Goal: Information Seeking & Learning: Learn about a topic

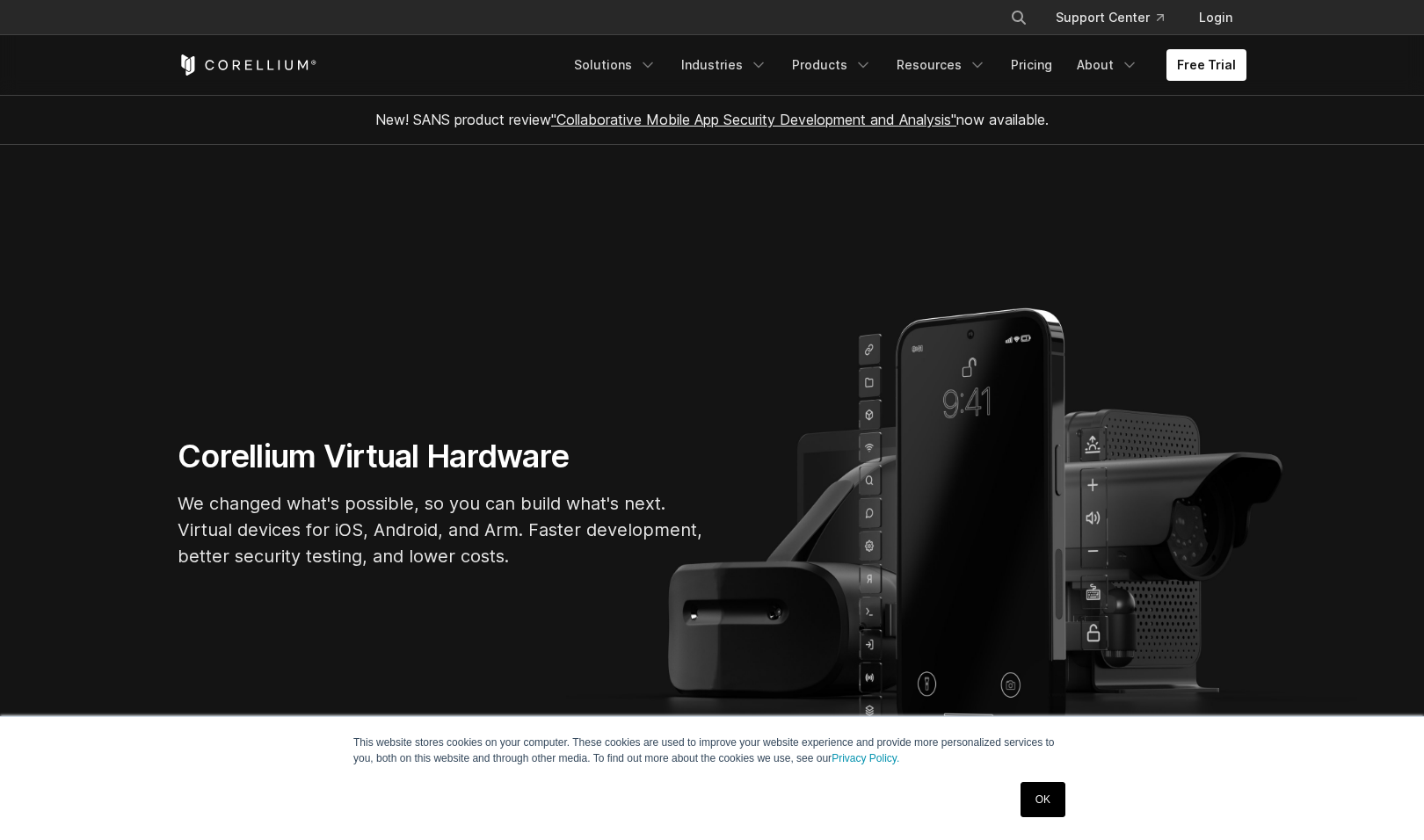
click at [1037, 797] on link "OK" at bounding box center [1043, 800] width 45 height 35
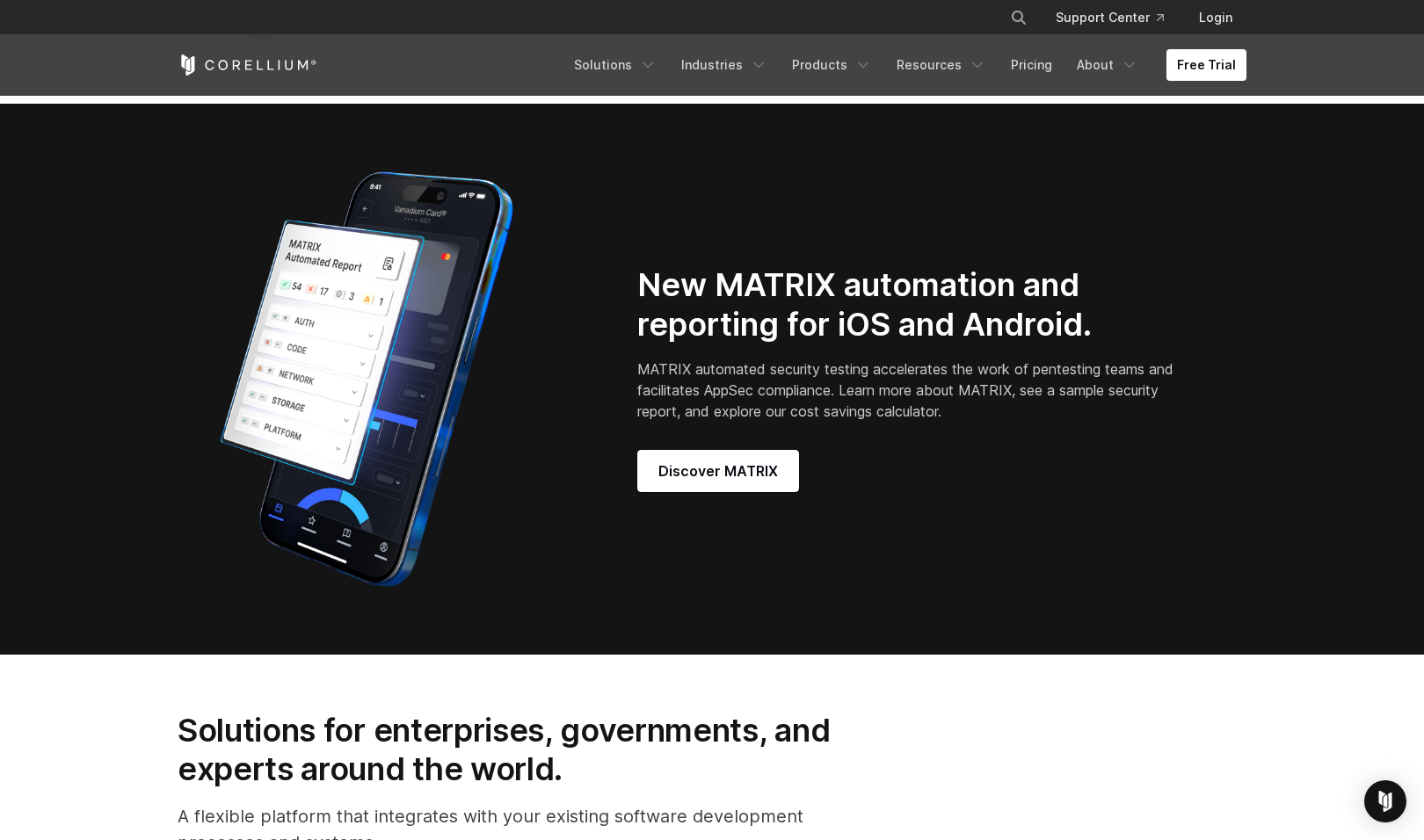
scroll to position [1563, 0]
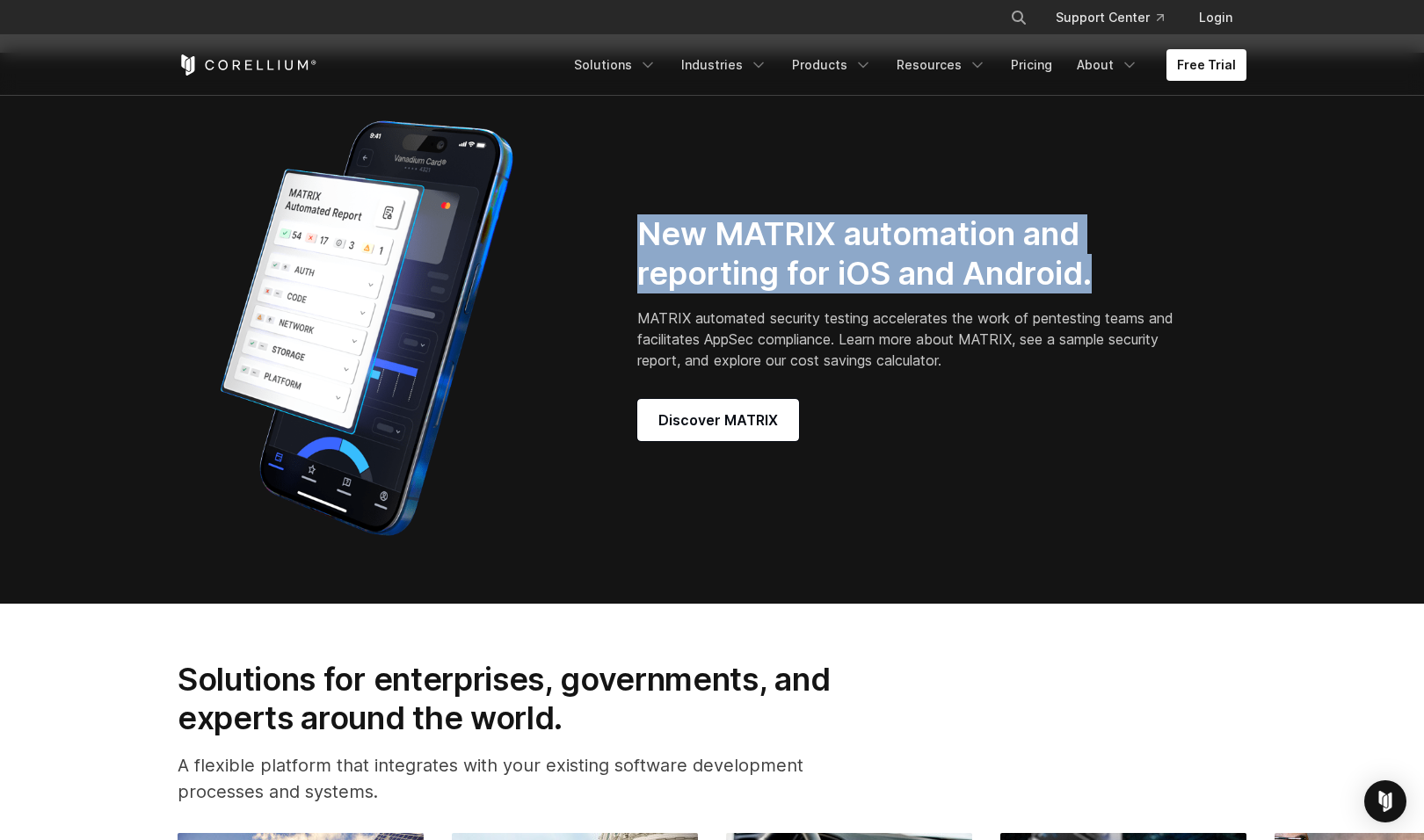
drag, startPoint x: 642, startPoint y: 245, endPoint x: 1108, endPoint y: 303, distance: 469.6
click at [1108, 294] on h2 "New MATRIX automation and reporting for iOS and Android." at bounding box center [909, 254] width 543 height 79
click at [1209, 298] on div "New MATRIX automation and reporting for iOS and Android. MATRIX automated secur…" at bounding box center [929, 328] width 585 height 227
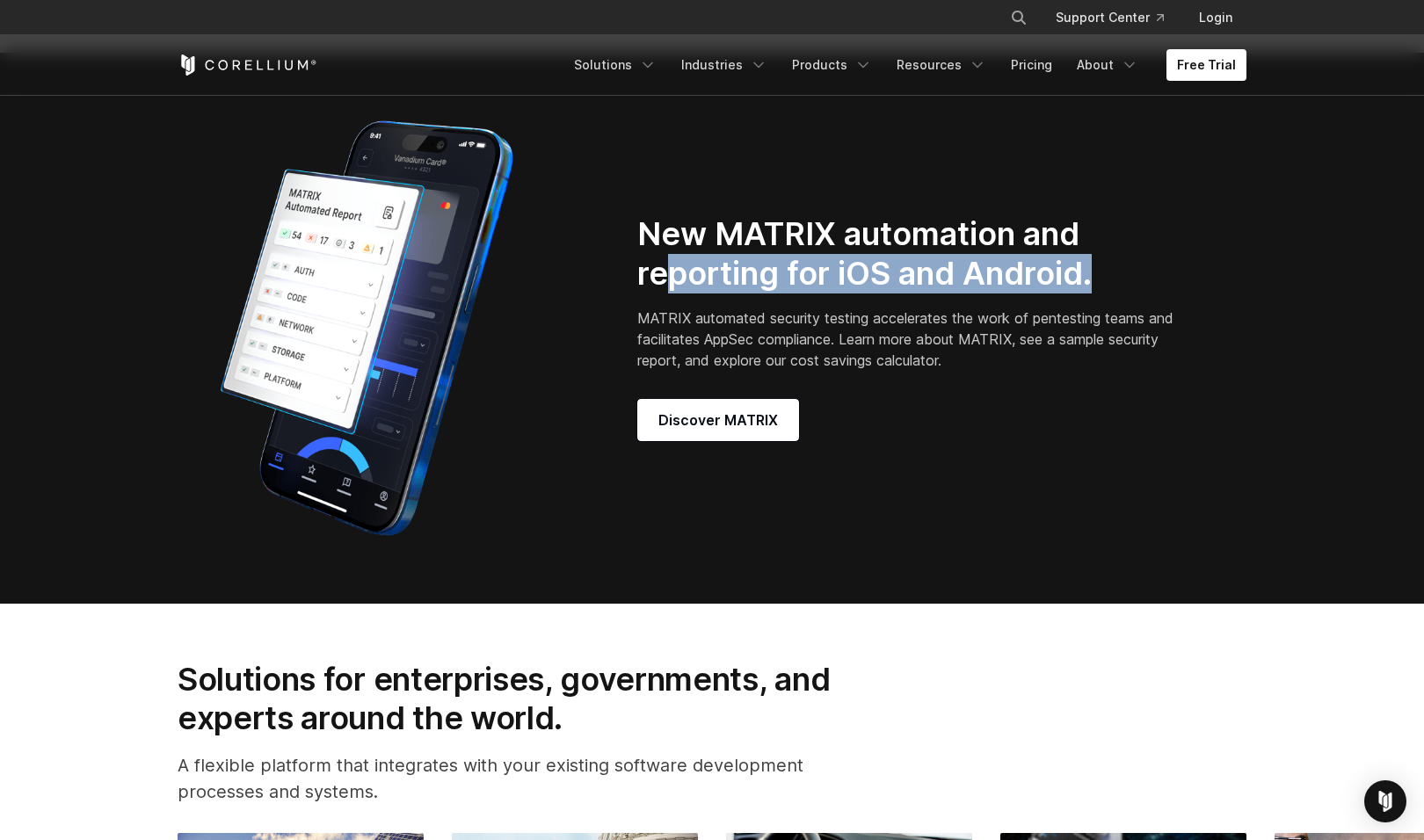
drag, startPoint x: 669, startPoint y: 296, endPoint x: 1099, endPoint y: 288, distance: 430.1
click at [1099, 288] on h2 "New MATRIX automation and reporting for iOS and Android." at bounding box center [909, 254] width 543 height 79
click at [1112, 288] on h2 "New MATRIX automation and reporting for iOS and Android." at bounding box center [909, 254] width 543 height 79
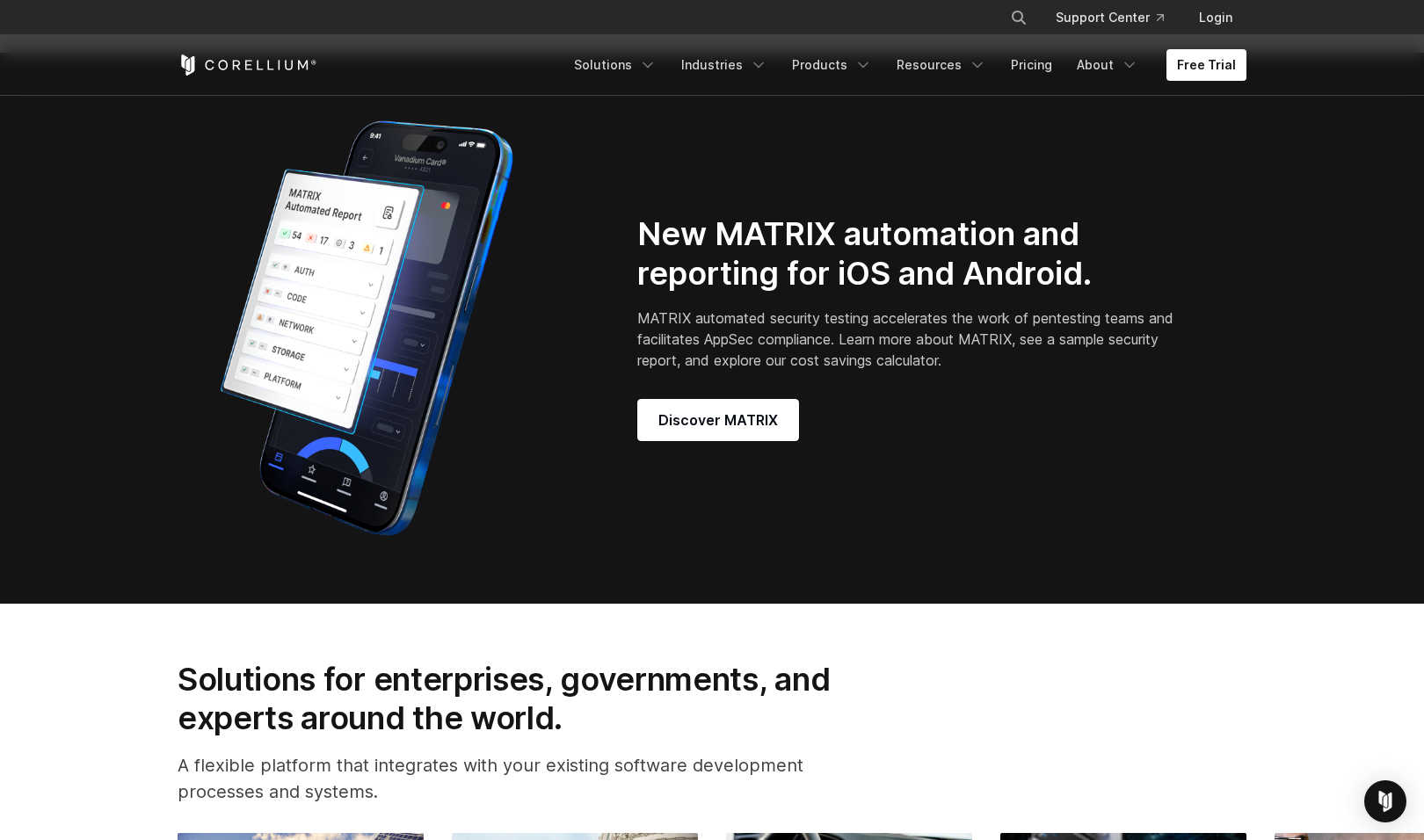
drag, startPoint x: 1006, startPoint y: 288, endPoint x: 1224, endPoint y: 300, distance: 218.3
click at [1193, 300] on div "New MATRIX automation and reporting for iOS and Android. MATRIX automated secur…" at bounding box center [929, 328] width 585 height 227
click at [1224, 300] on div "New MATRIX automation and reporting for iOS and Android. MATRIX automated secur…" at bounding box center [942, 328] width 644 height 227
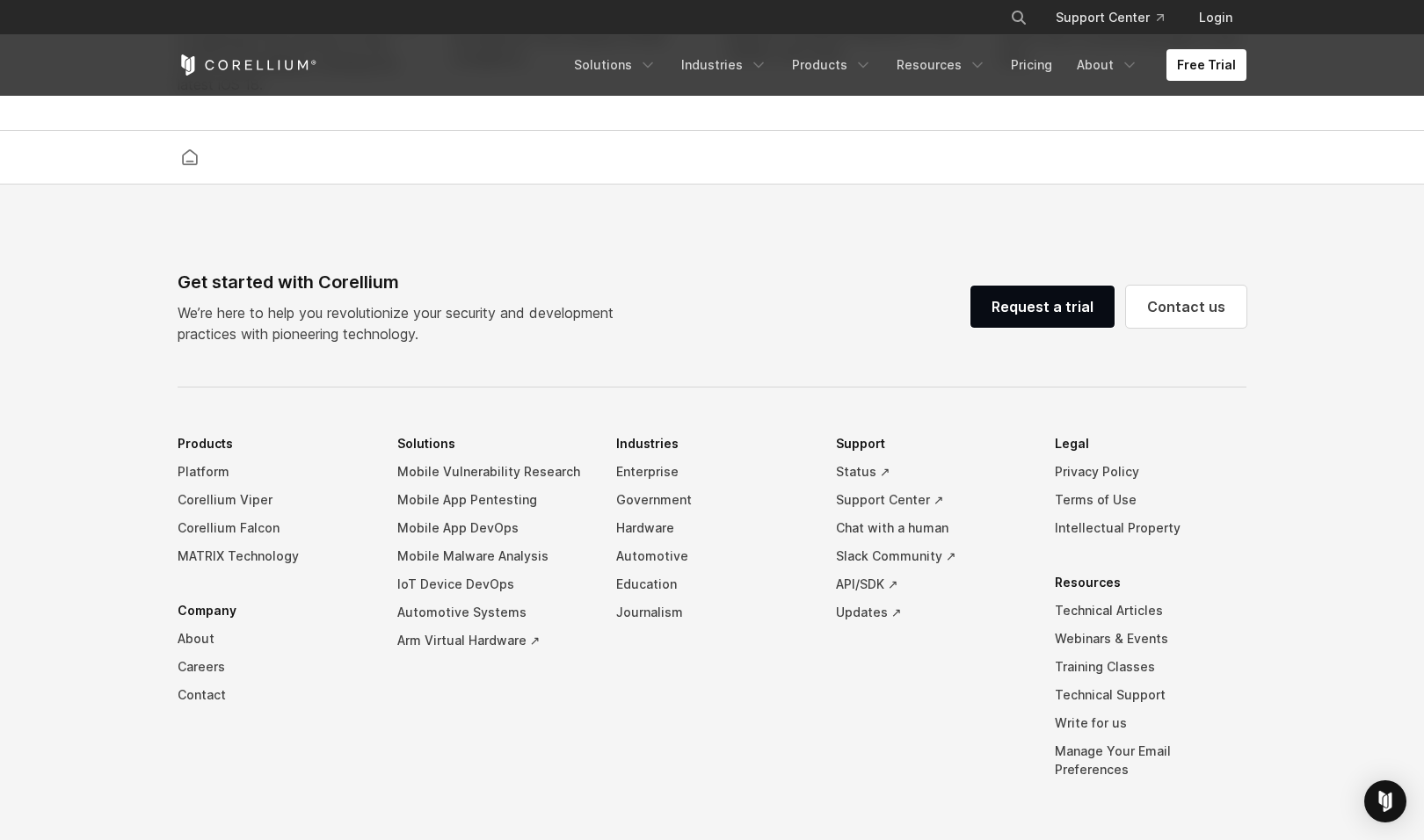
scroll to position [4123, 0]
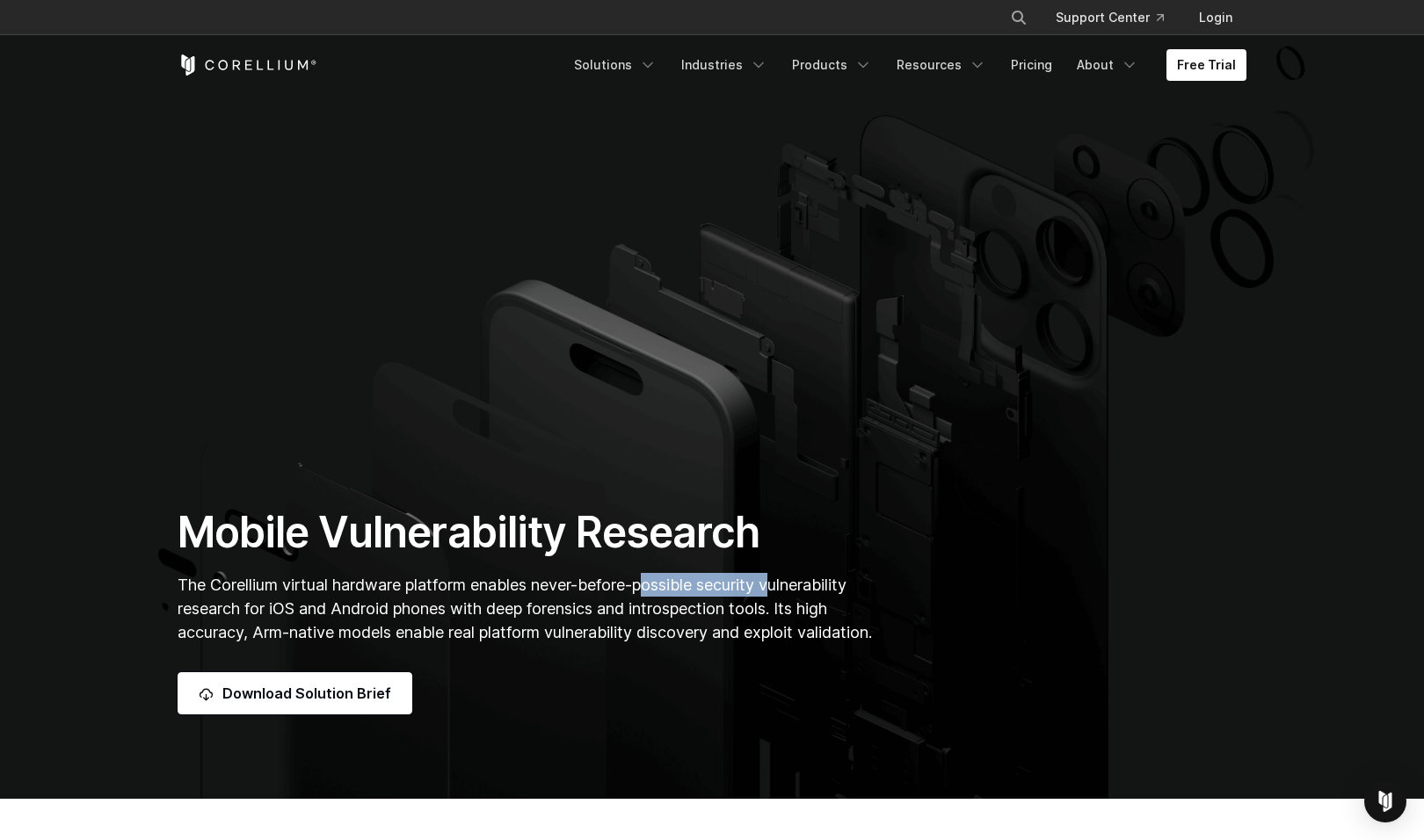
drag, startPoint x: 653, startPoint y: 562, endPoint x: 787, endPoint y: 562, distance: 134.0
click at [787, 576] on span "The Corellium virtual hardware platform enables never-before-possible security …" at bounding box center [524, 608] width 694 height 66
click at [795, 576] on span "The Corellium virtual hardware platform enables never-before-possible security …" at bounding box center [524, 608] width 694 height 66
drag, startPoint x: 213, startPoint y: 584, endPoint x: 413, endPoint y: 584, distance: 200.0
click at [413, 584] on span "The Corellium virtual hardware platform enables never-before-possible security …" at bounding box center [524, 608] width 694 height 66
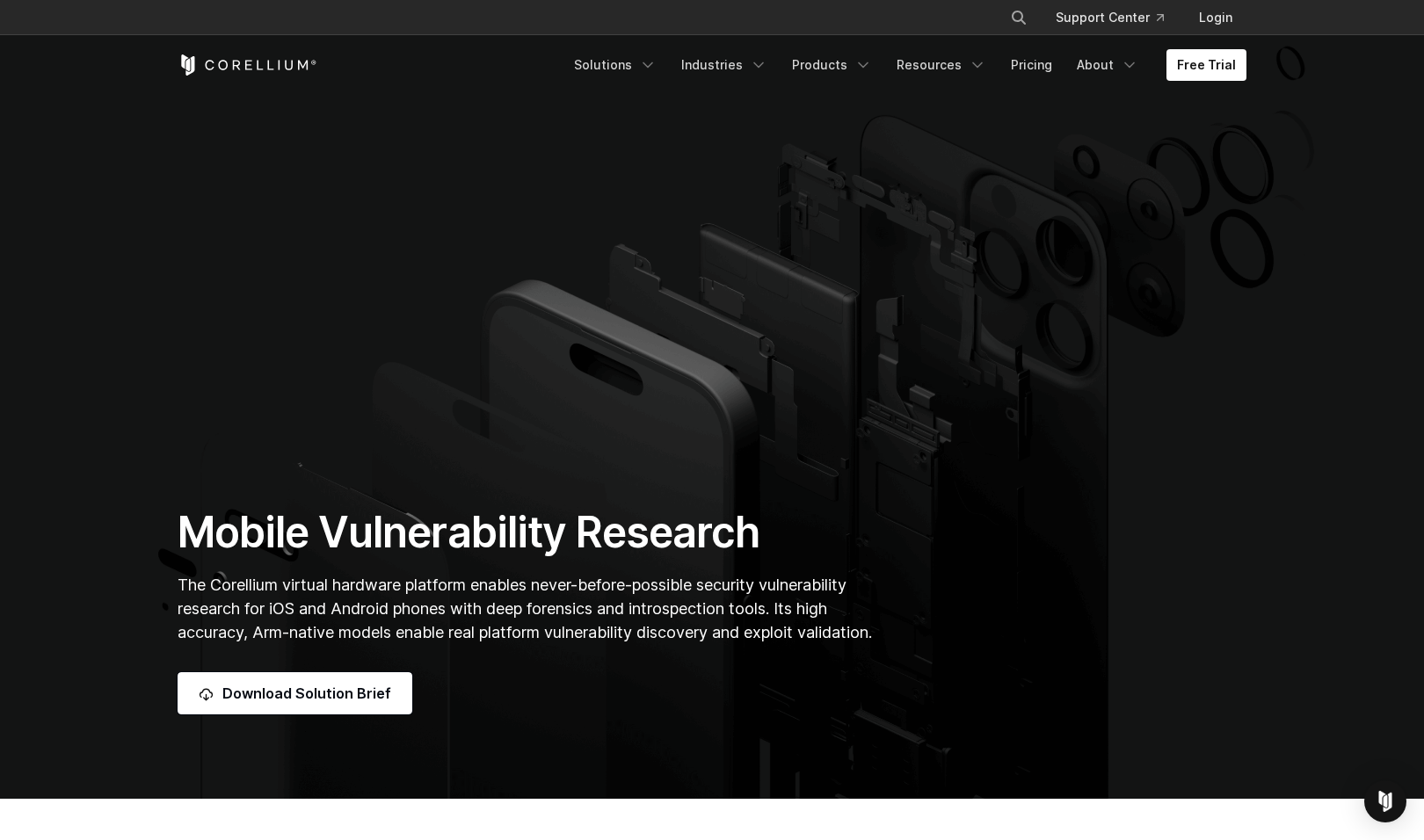
click at [540, 583] on span "The Corellium virtual hardware platform enables never-before-possible security …" at bounding box center [524, 608] width 694 height 66
drag, startPoint x: 521, startPoint y: 584, endPoint x: 677, endPoint y: 586, distance: 156.0
click at [672, 586] on span "The Corellium virtual hardware platform enables never-before-possible security …" at bounding box center [524, 608] width 694 height 66
click at [732, 586] on span "The Corellium virtual hardware platform enables never-before-possible security …" at bounding box center [524, 608] width 694 height 66
drag, startPoint x: 701, startPoint y: 584, endPoint x: 802, endPoint y: 583, distance: 101.0
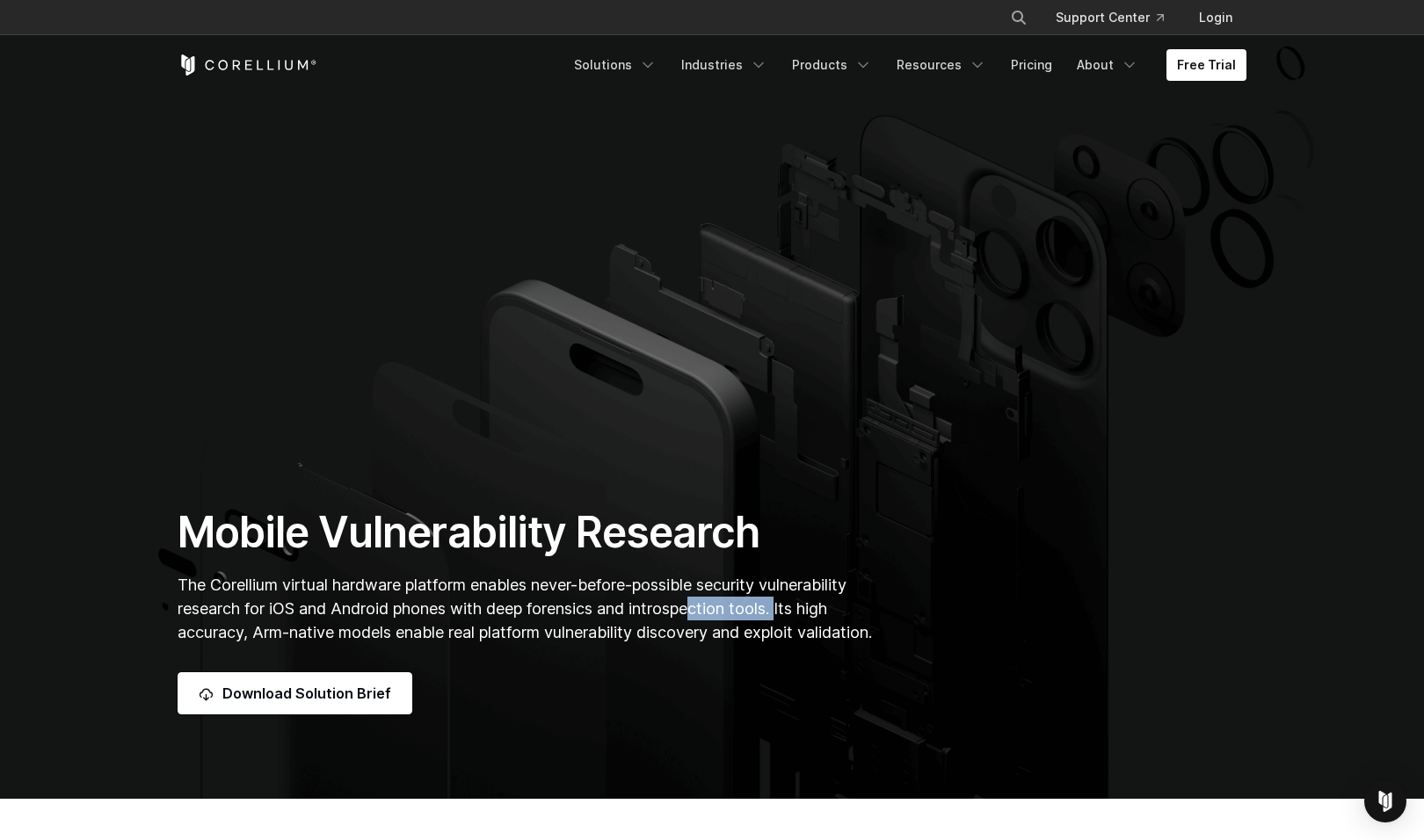
click at [798, 583] on span "The Corellium virtual hardware platform enables never-before-possible security …" at bounding box center [524, 608] width 694 height 66
click at [802, 583] on span "The Corellium virtual hardware platform enables never-before-possible security …" at bounding box center [524, 608] width 694 height 66
drag, startPoint x: 782, startPoint y: 583, endPoint x: 850, endPoint y: 583, distance: 68.0
click at [836, 583] on span "The Corellium virtual hardware platform enables never-before-possible security …" at bounding box center [524, 608] width 694 height 66
click at [850, 583] on p "The Corellium virtual hardware platform enables never-before-possible security …" at bounding box center [528, 608] width 701 height 71
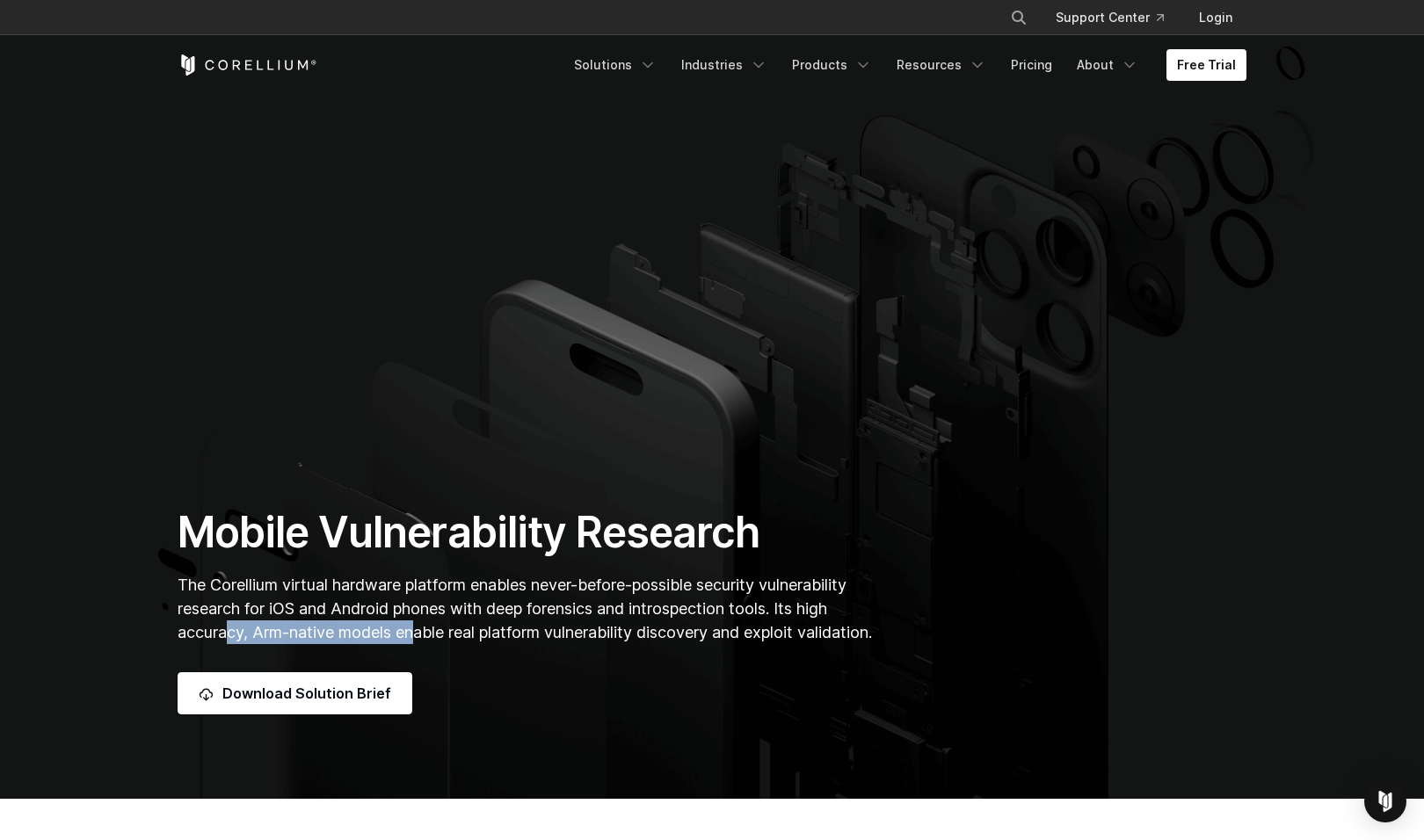
drag, startPoint x: 228, startPoint y: 609, endPoint x: 422, endPoint y: 606, distance: 194.0
click at [422, 606] on span "The Corellium virtual hardware platform enables never-before-possible security …" at bounding box center [524, 608] width 694 height 66
click at [480, 609] on span "The Corellium virtual hardware platform enables never-before-possible security …" at bounding box center [524, 608] width 694 height 66
drag, startPoint x: 464, startPoint y: 608, endPoint x: 677, endPoint y: 608, distance: 213.0
click at [652, 608] on span "The Corellium virtual hardware platform enables never-before-possible security …" at bounding box center [524, 608] width 694 height 66
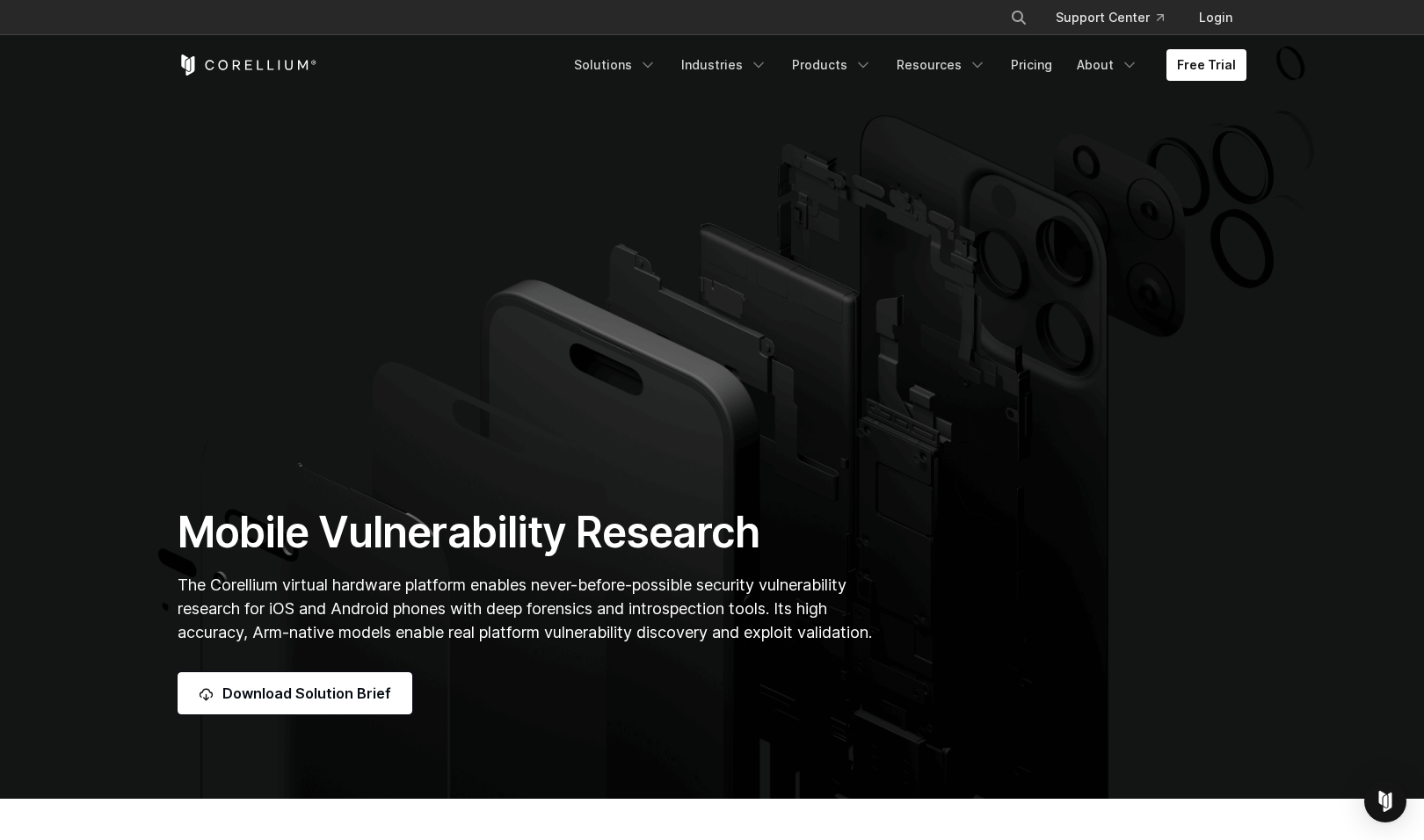
click at [679, 608] on span "The Corellium virtual hardware platform enables never-before-possible security …" at bounding box center [524, 608] width 694 height 66
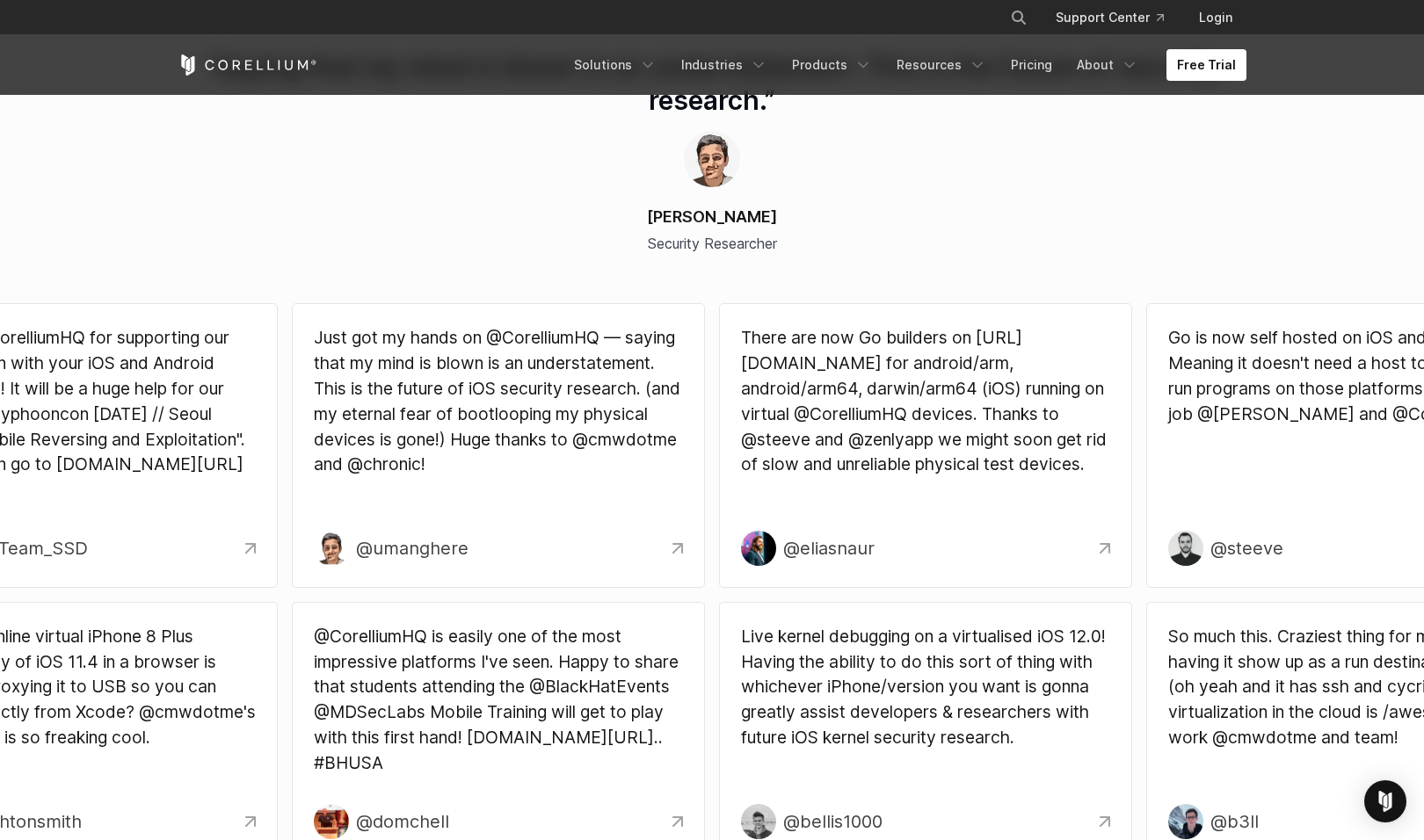
scroll to position [5293, 0]
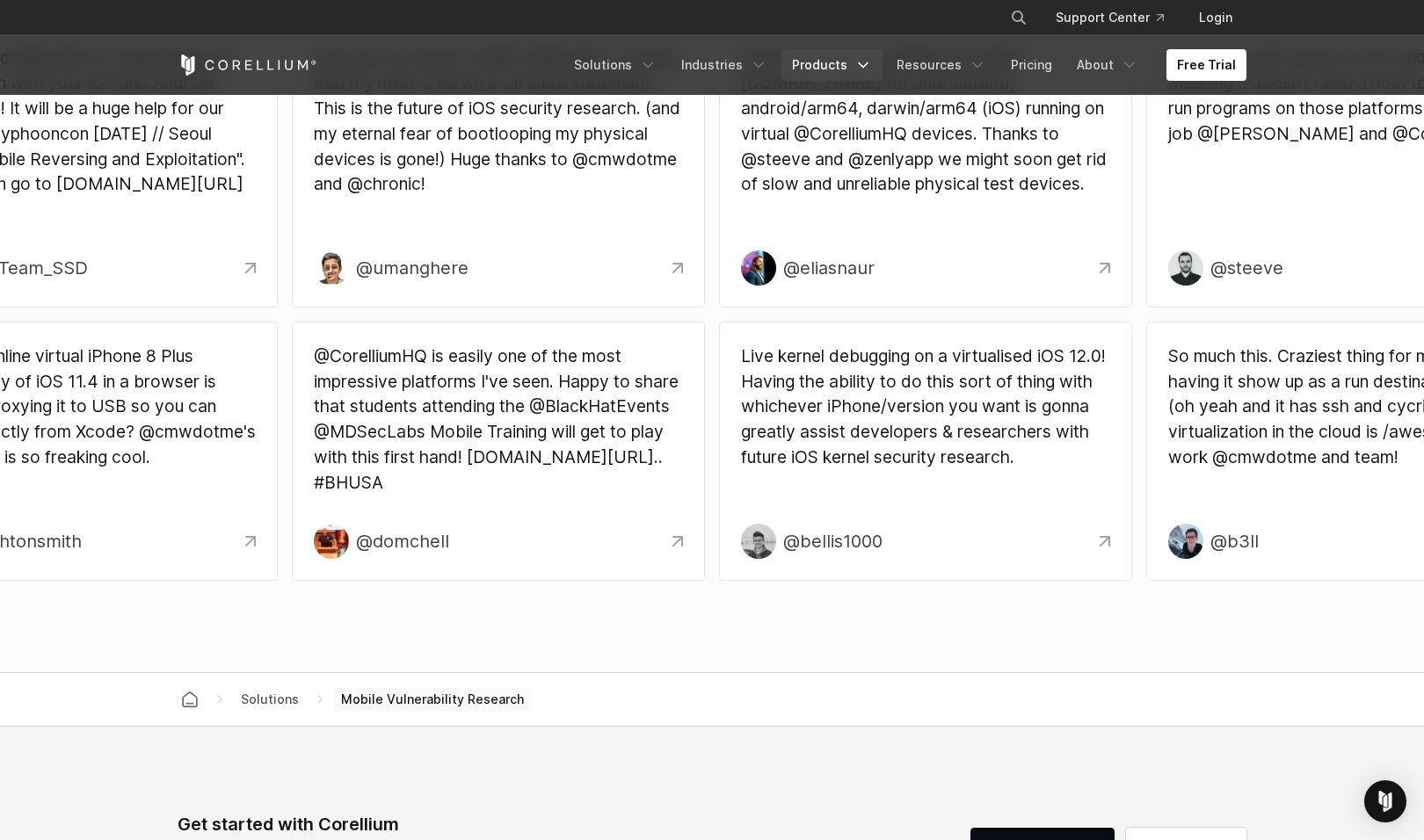
click at [867, 66] on icon "Navigation Menu" at bounding box center [864, 65] width 18 height 18
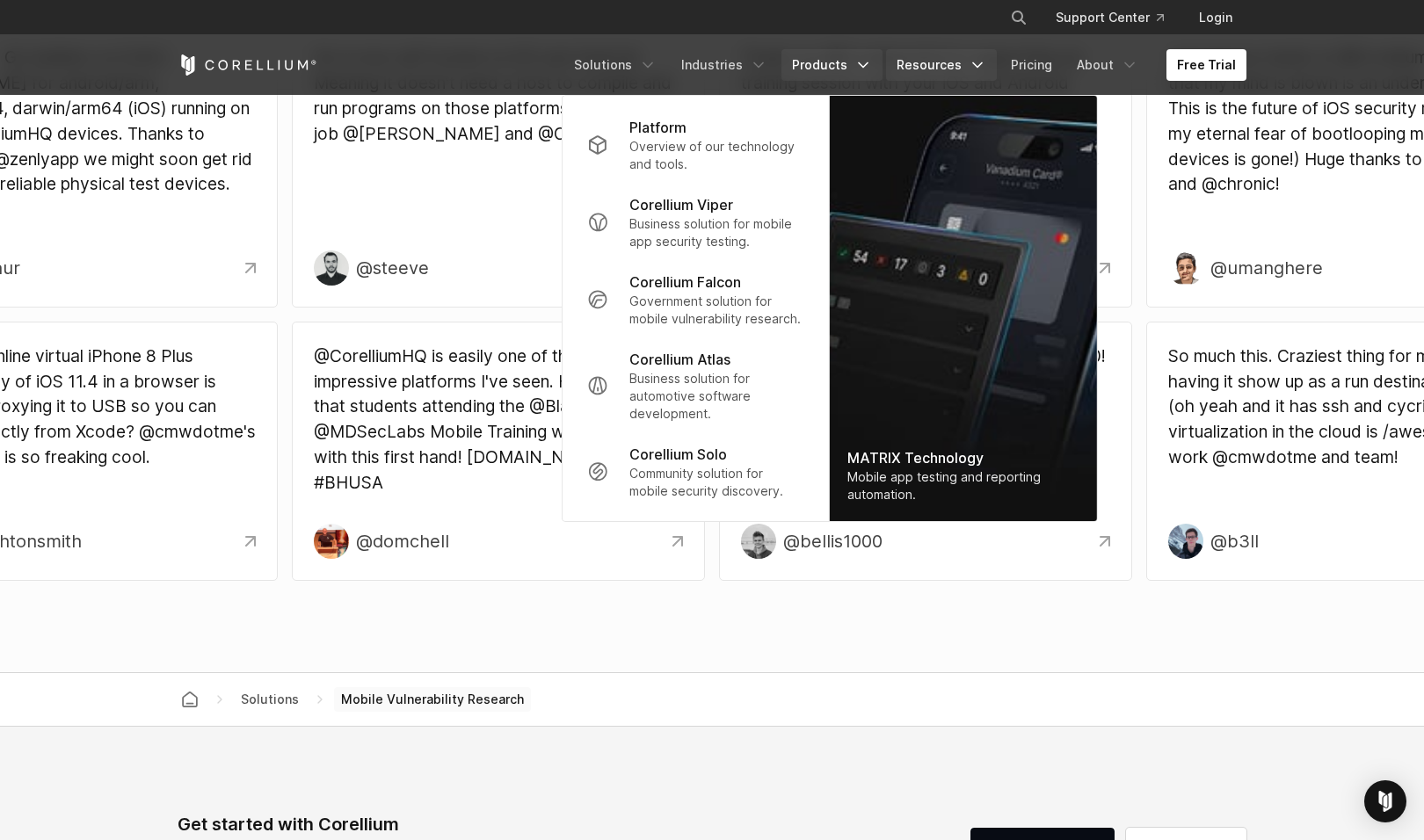
click at [979, 65] on icon "Navigation Menu" at bounding box center [977, 65] width 18 height 18
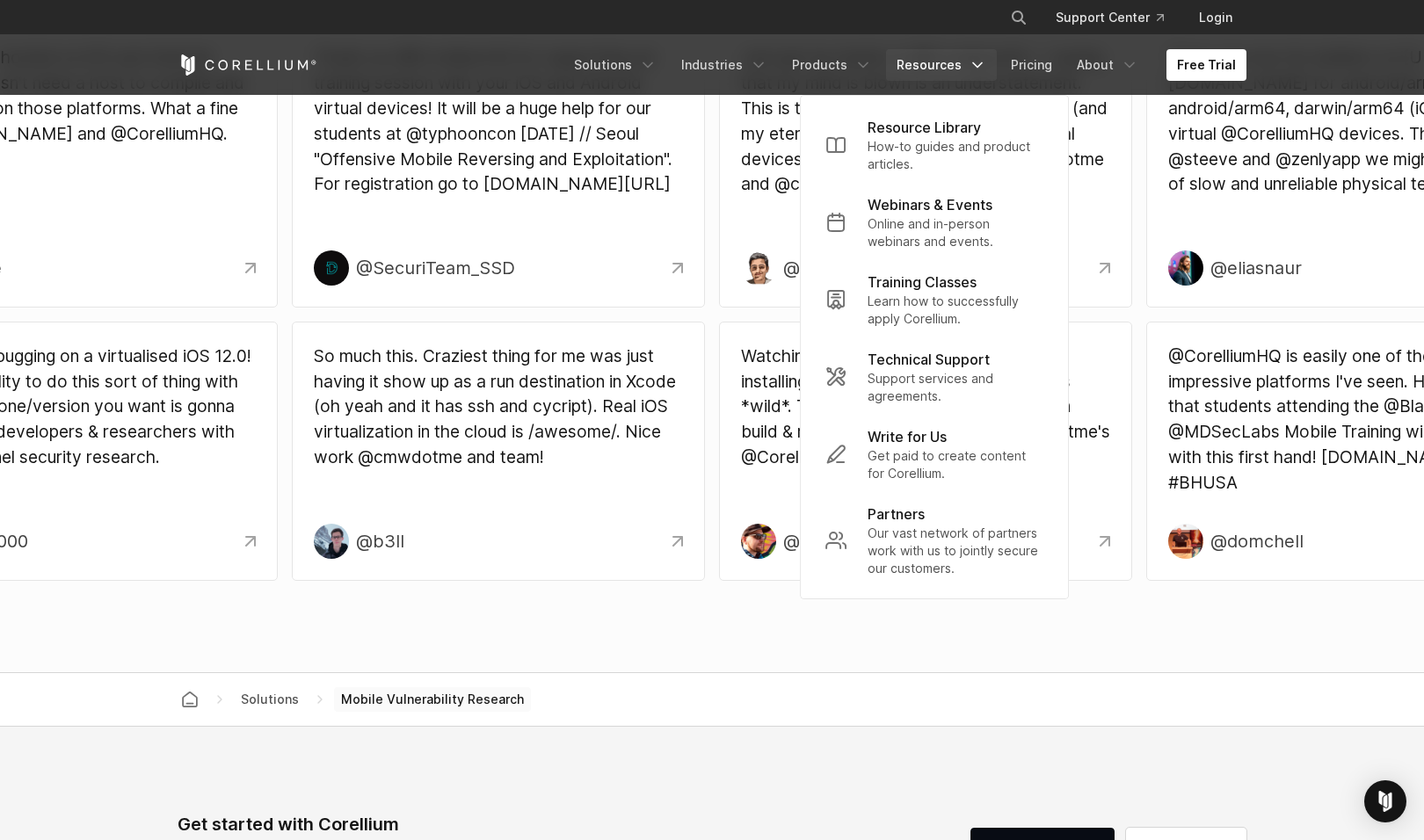
click at [900, 664] on section "Live kernel debugging on a virtualised iOS 12.0! Having the ability to do this …" at bounding box center [712, 493] width 1424 height 358
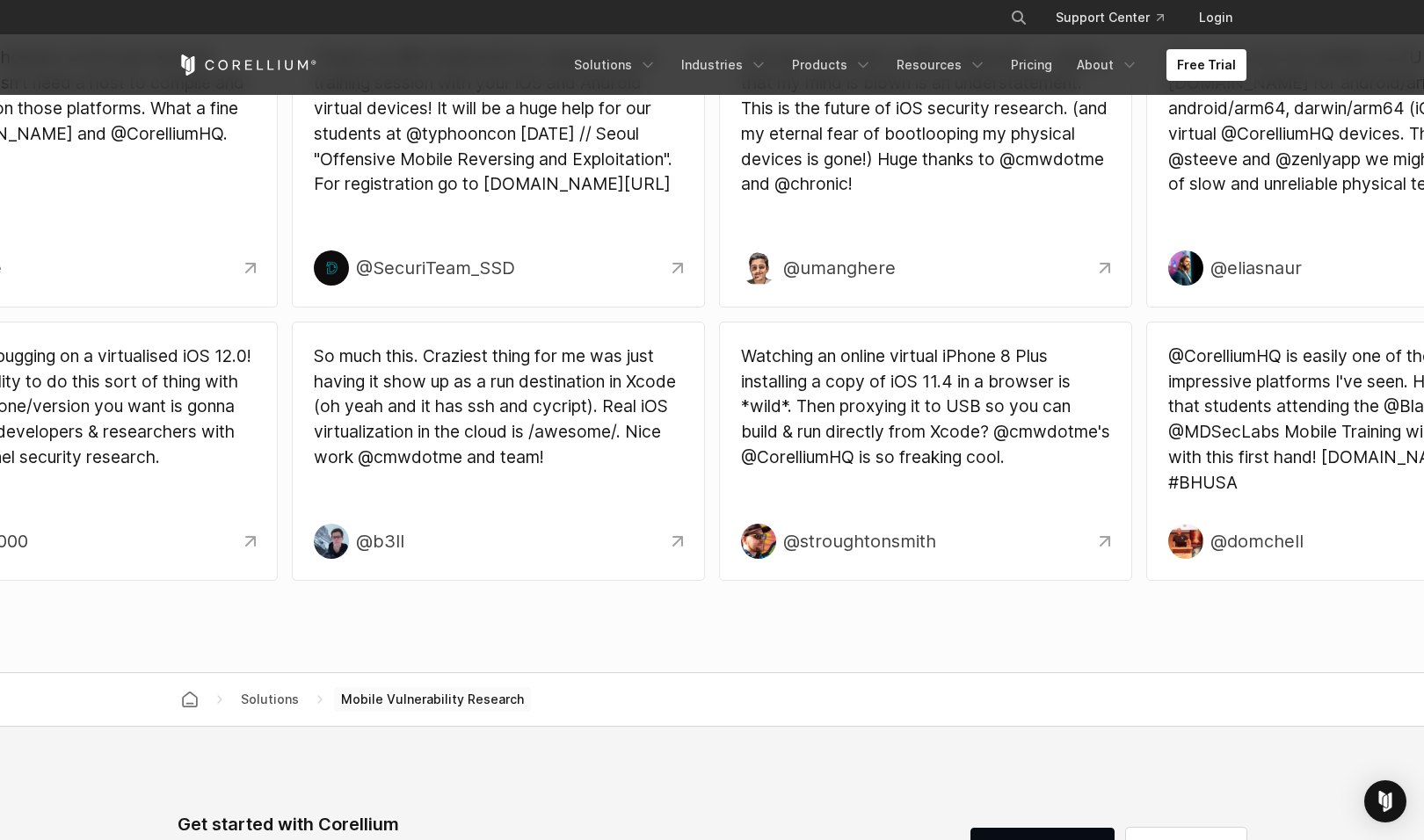
scroll to position [5703, 0]
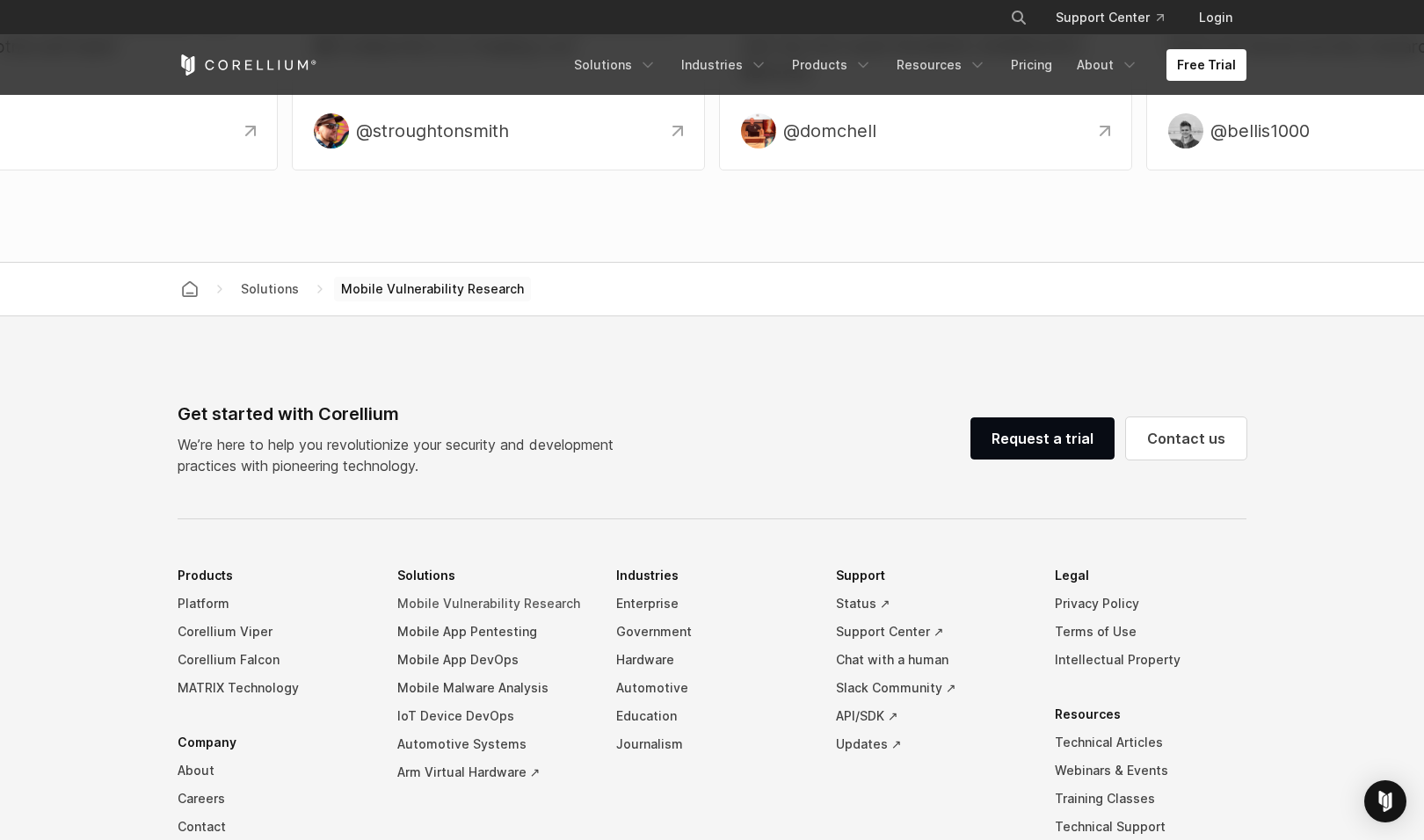
click at [502, 604] on link "Mobile Vulnerability Research" at bounding box center [494, 603] width 192 height 28
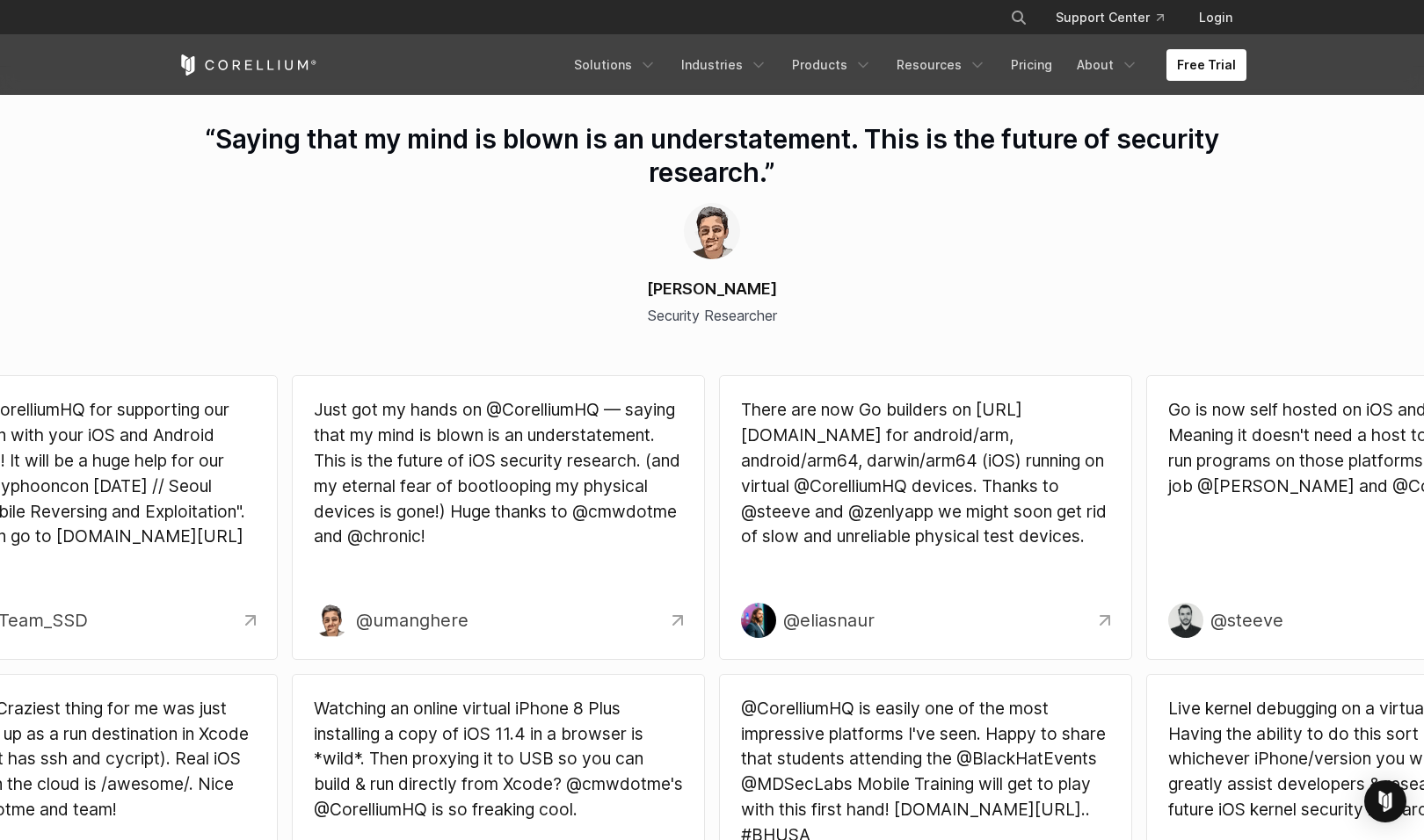
scroll to position [4271, 0]
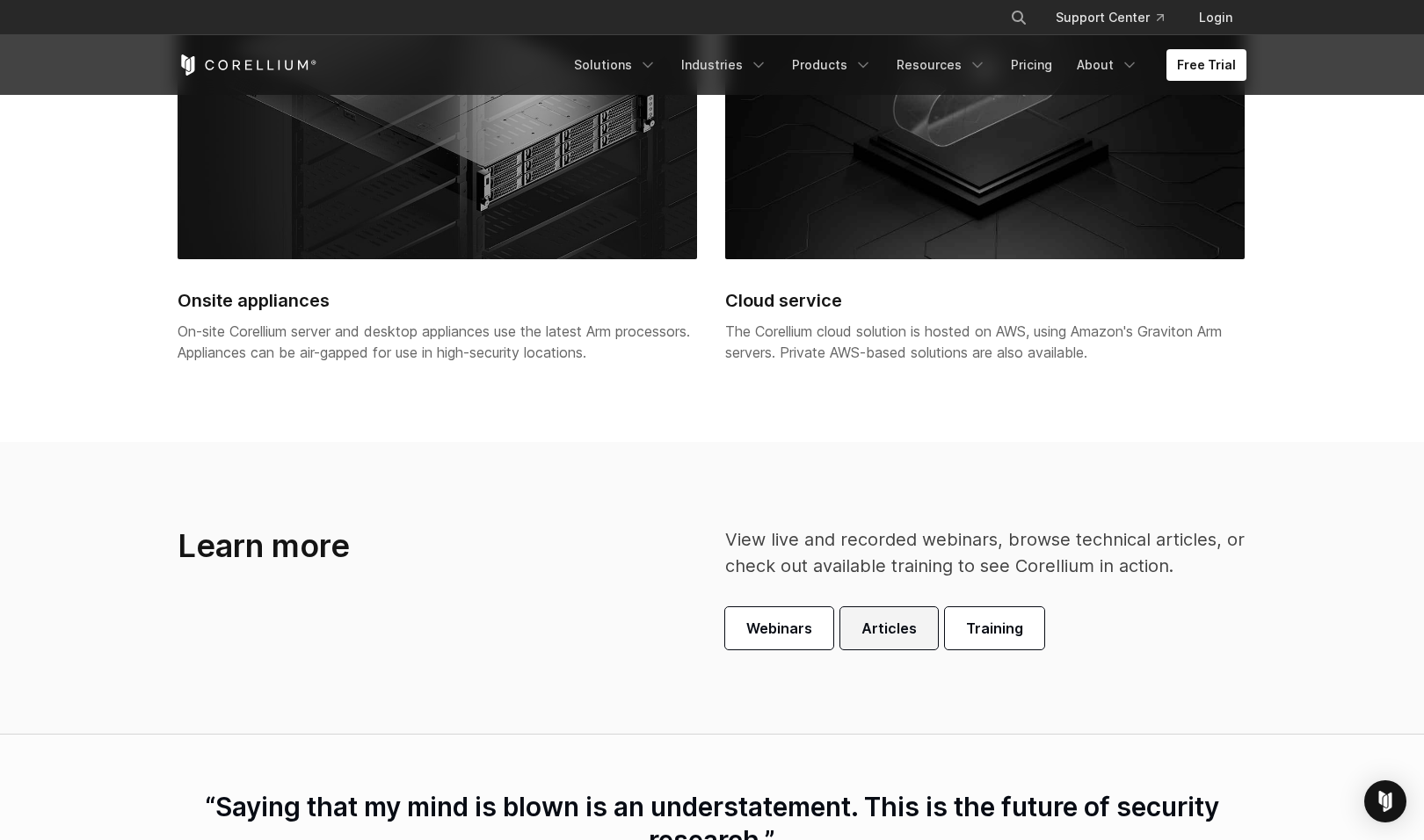
click at [874, 627] on span "Articles" at bounding box center [889, 629] width 56 height 22
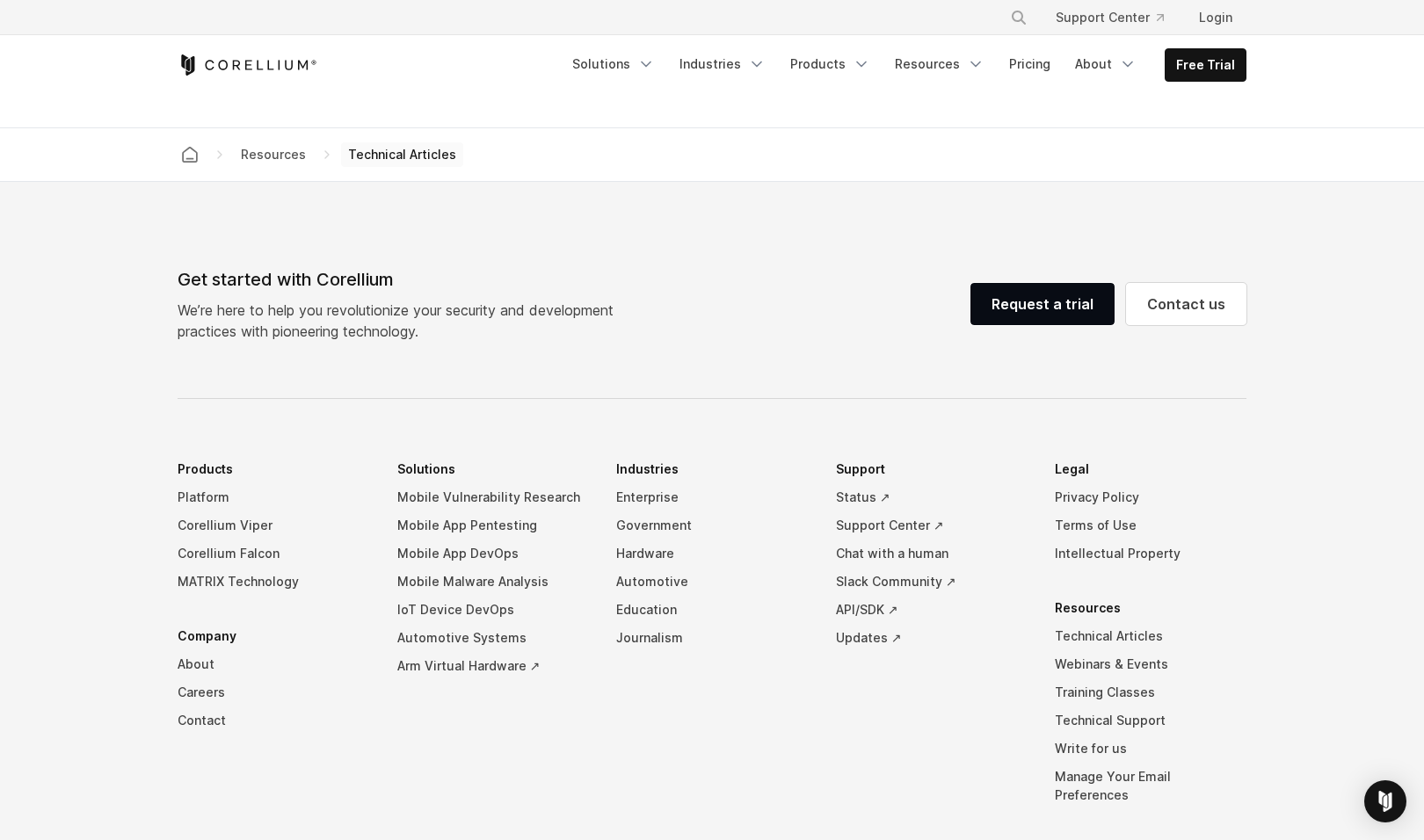
scroll to position [3463, 0]
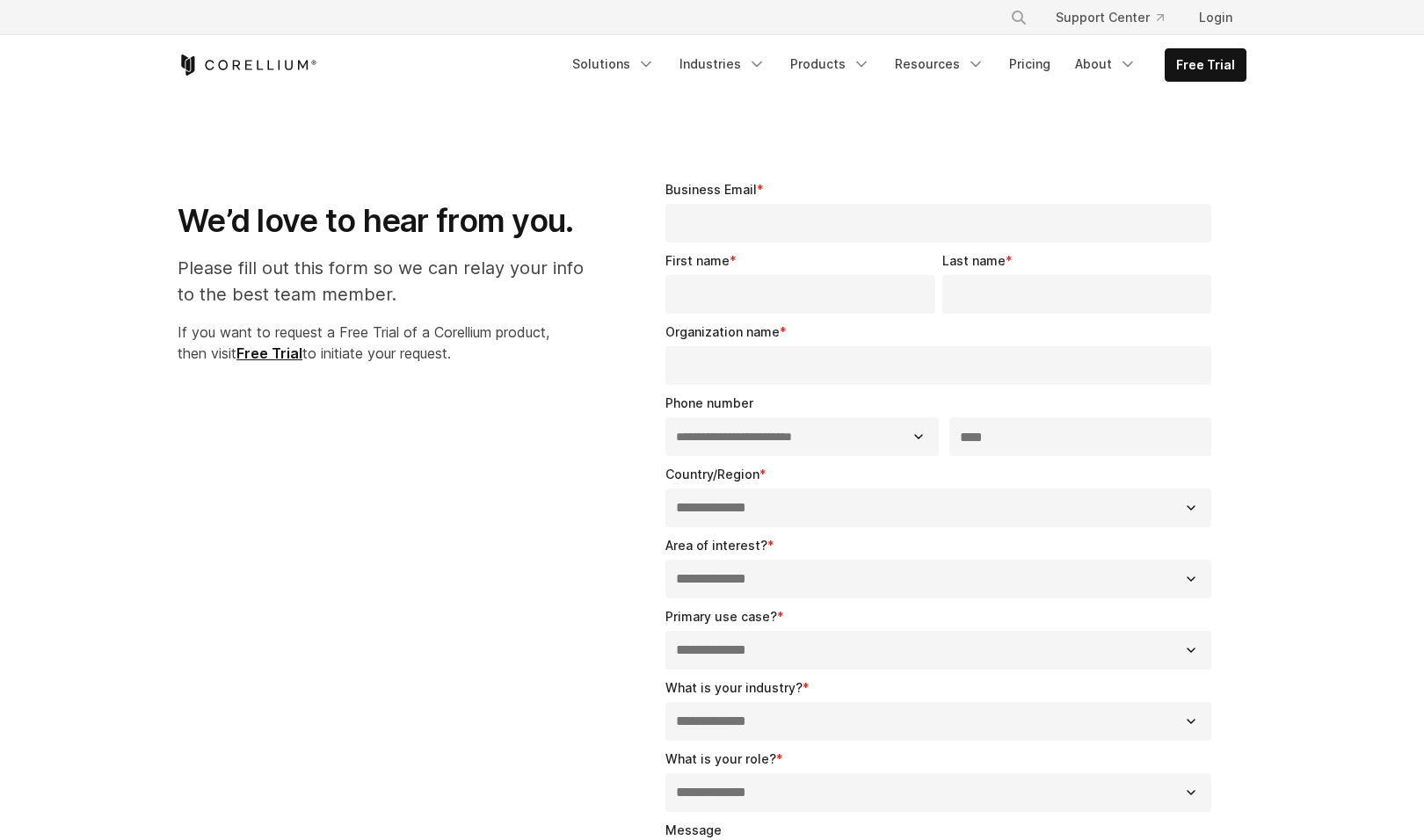
select select "**"
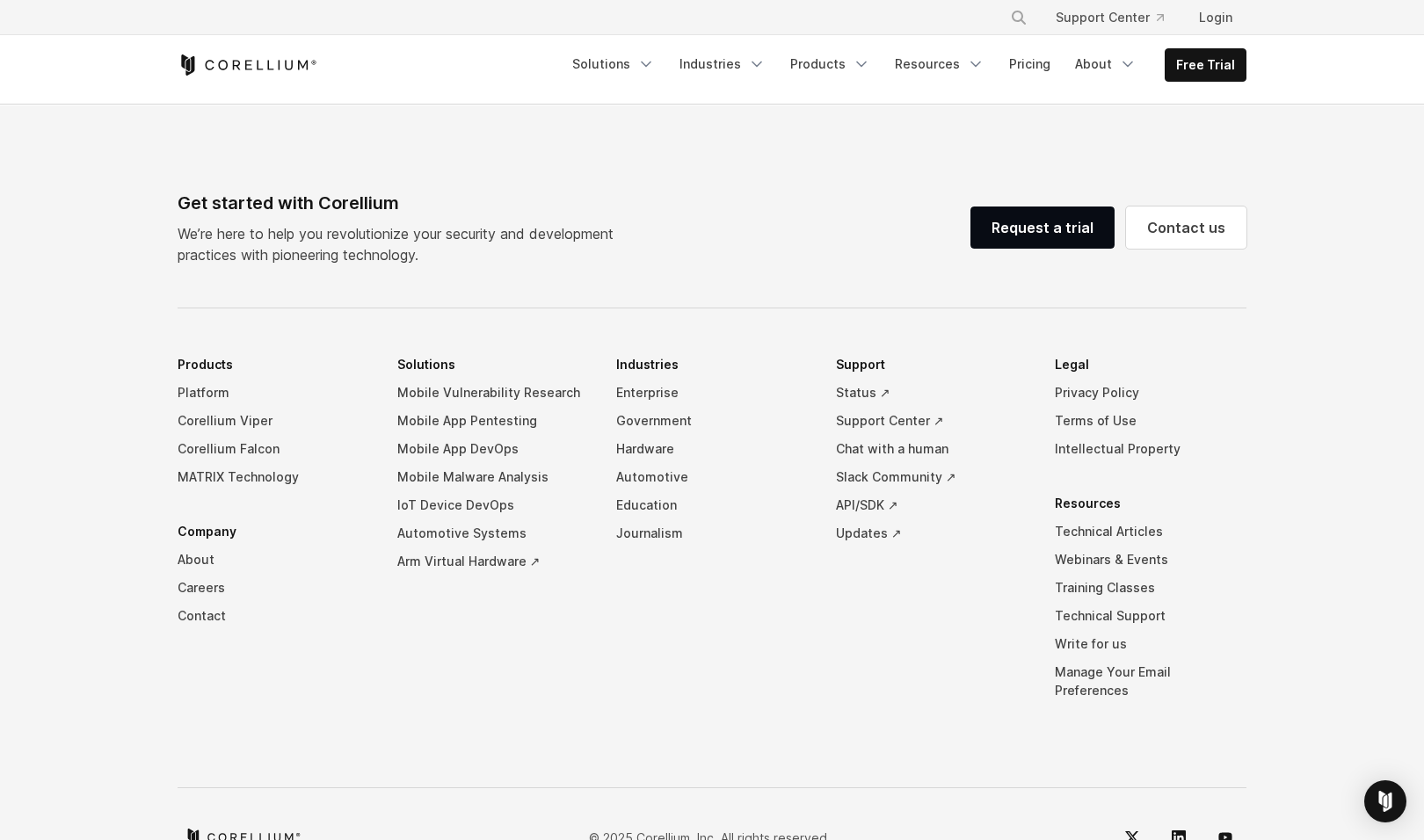
scroll to position [1199, 0]
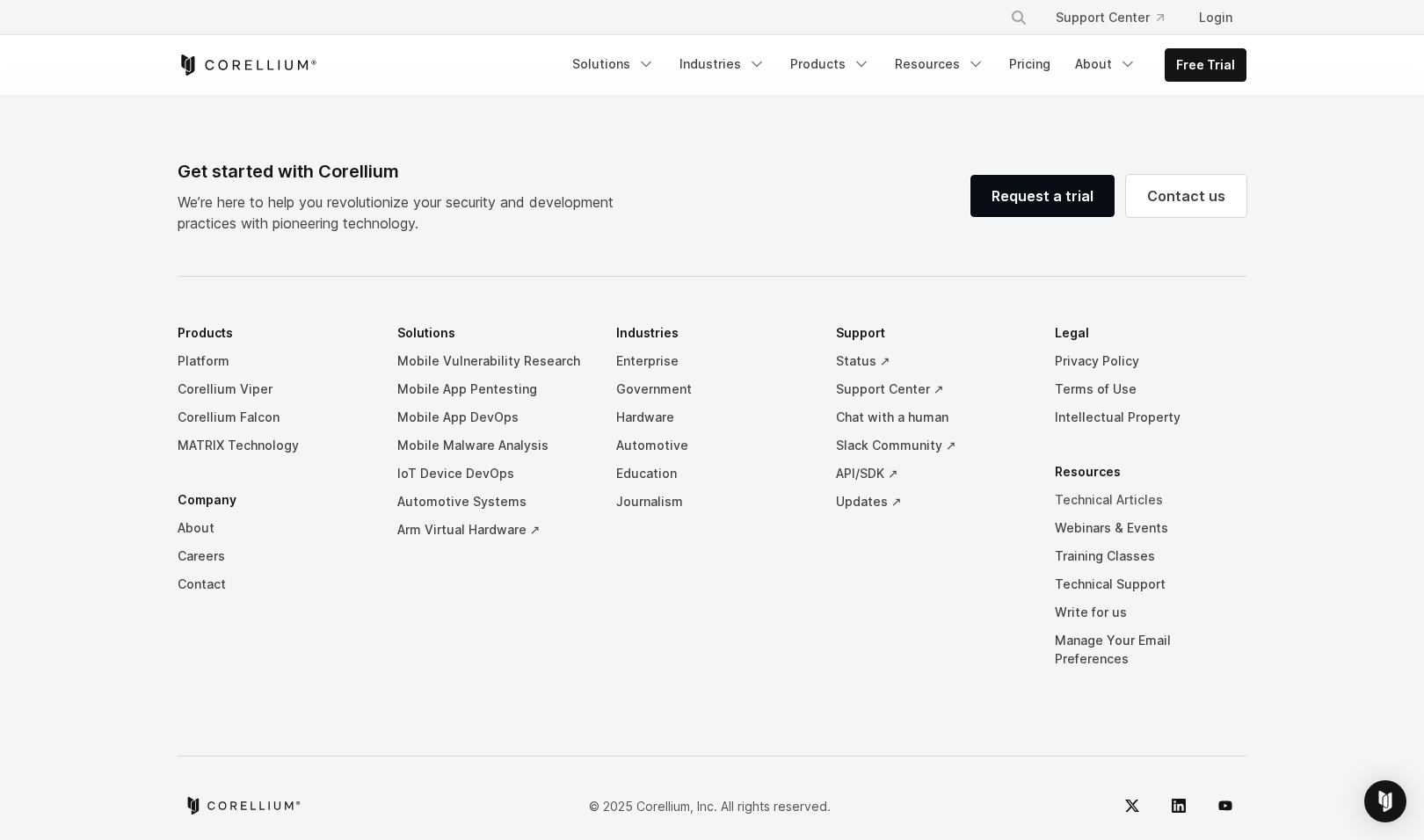
click at [1123, 488] on link "Technical Articles" at bounding box center [1151, 499] width 192 height 28
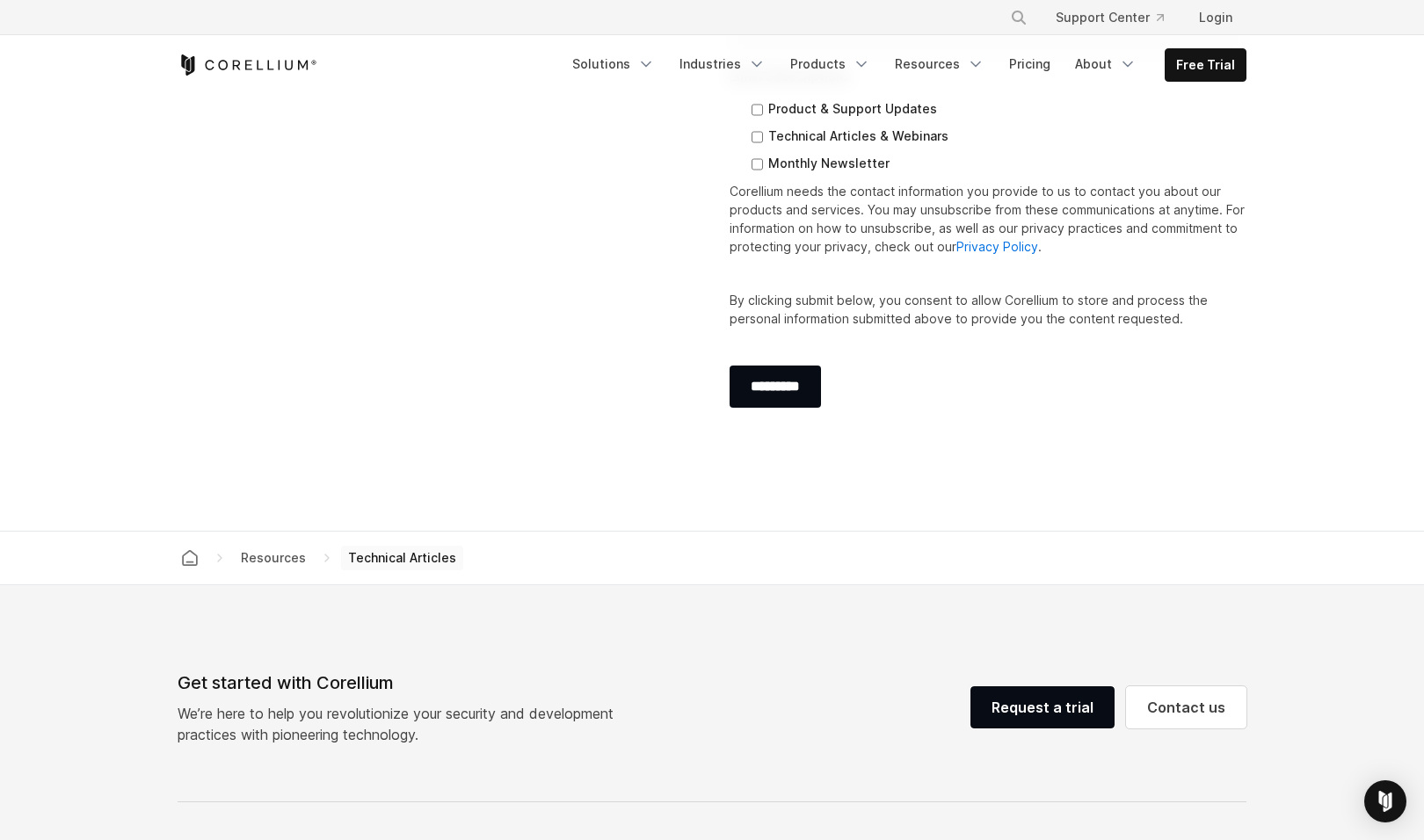
scroll to position [3075, 0]
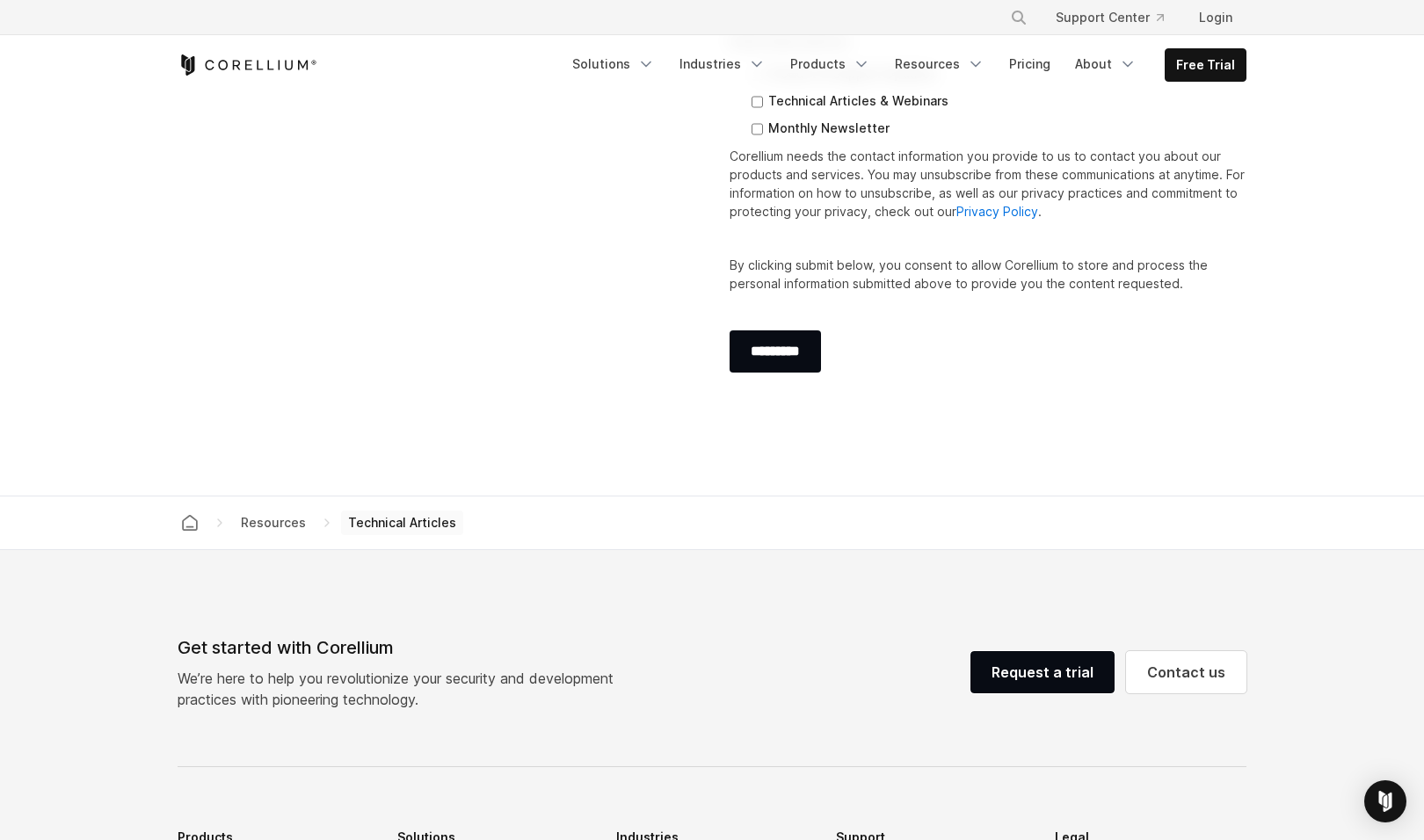
click at [794, 469] on section "Subscribe to Stay Connected Keep up to date with emails for the latest product …" at bounding box center [712, 104] width 1424 height 783
click at [1235, 419] on section "Subscribe to Stay Connected Keep up to date with emails for the latest product …" at bounding box center [712, 104] width 1424 height 783
click at [1268, 430] on section "Subscribe to Stay Connected Keep up to date with emails for the latest product …" at bounding box center [712, 104] width 1424 height 783
click at [1311, 429] on section "Subscribe to Stay Connected Keep up to date with emails for the latest product …" at bounding box center [712, 104] width 1424 height 783
click at [1343, 421] on section "Subscribe to Stay Connected Keep up to date with emails for the latest product …" at bounding box center [712, 104] width 1424 height 783
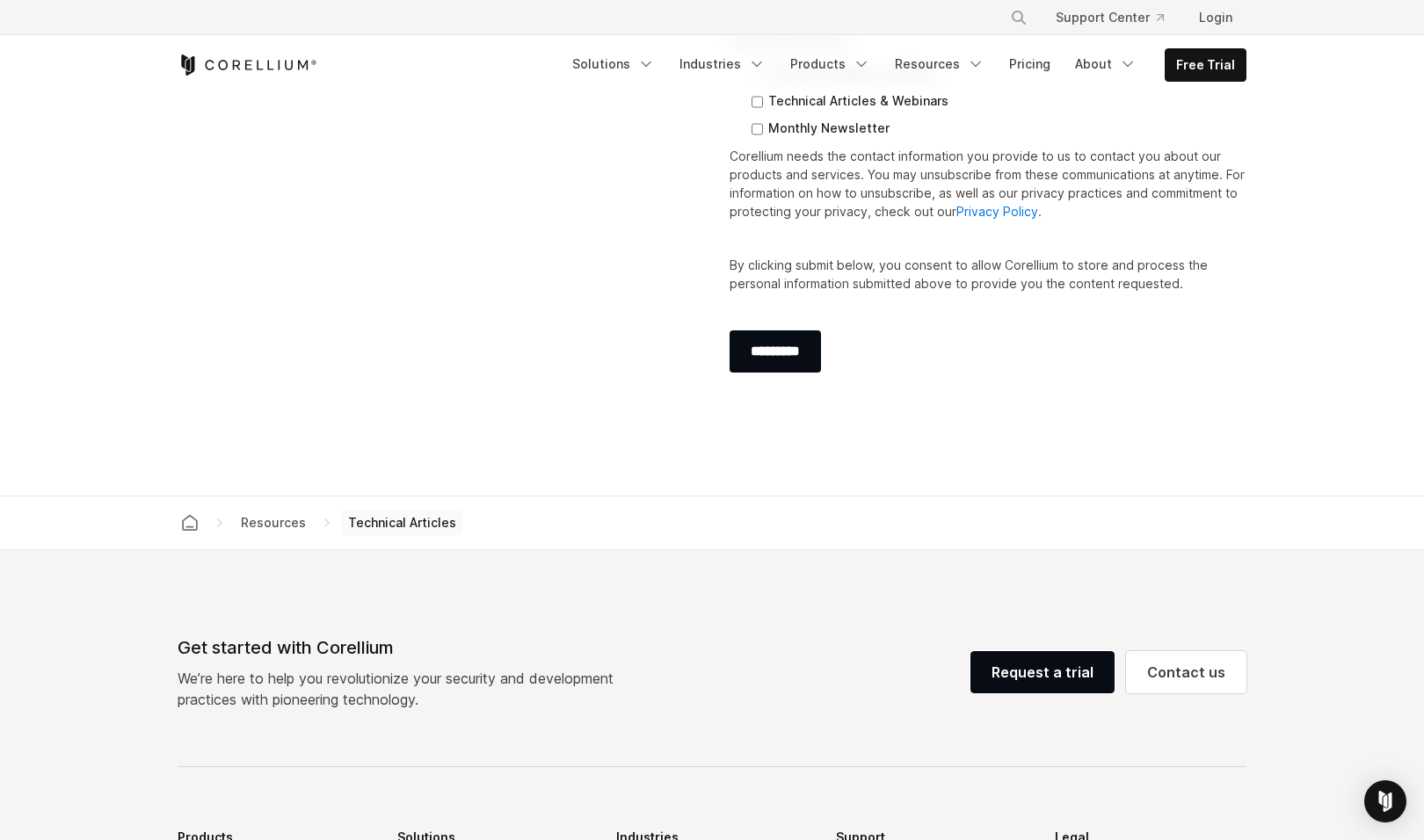
click at [1331, 430] on section "Subscribe to Stay Connected Keep up to date with emails for the latest product …" at bounding box center [712, 104] width 1424 height 783
click at [1344, 427] on section "Subscribe to Stay Connected Keep up to date with emails for the latest product …" at bounding box center [712, 104] width 1424 height 783
click at [1333, 430] on section "Subscribe to Stay Connected Keep up to date with emails for the latest product …" at bounding box center [712, 104] width 1424 height 783
click at [1346, 430] on section "Subscribe to Stay Connected Keep up to date with emails for the latest product …" at bounding box center [712, 104] width 1424 height 783
click at [1330, 439] on section "Subscribe to Stay Connected Keep up to date with emails for the latest product …" at bounding box center [712, 104] width 1424 height 783
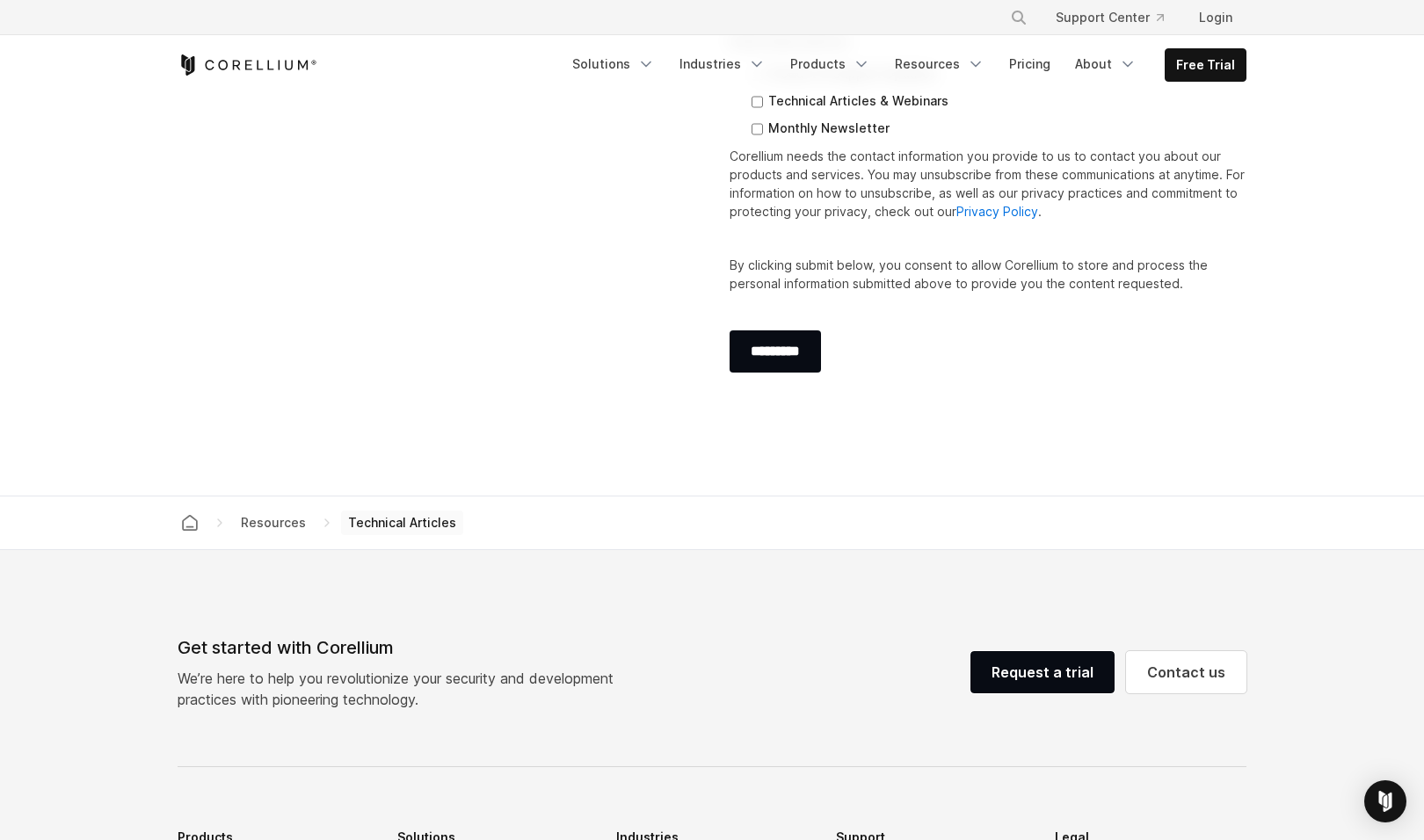
click at [1345, 436] on section "Subscribe to Stay Connected Keep up to date with emails for the latest product …" at bounding box center [712, 104] width 1424 height 783
click at [1321, 449] on section "Subscribe to Stay Connected Keep up to date with emails for the latest product …" at bounding box center [712, 104] width 1424 height 783
click at [1328, 443] on section "Subscribe to Stay Connected Keep up to date with emails for the latest product …" at bounding box center [712, 104] width 1424 height 783
click at [1319, 451] on section "Subscribe to Stay Connected Keep up to date with emails for the latest product …" at bounding box center [712, 104] width 1424 height 783
